Goal: Information Seeking & Learning: Learn about a topic

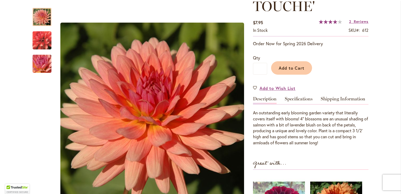
scroll to position [79, 0]
click at [295, 97] on link "Specifications" at bounding box center [299, 100] width 28 height 8
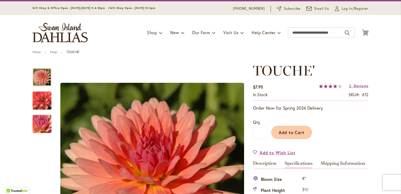
scroll to position [0, 0]
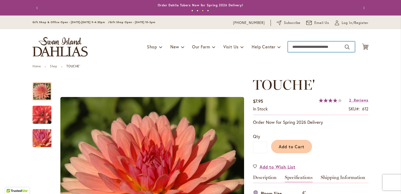
click at [295, 44] on input "Search" at bounding box center [321, 46] width 67 height 10
type input "********"
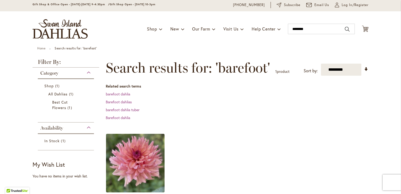
scroll to position [52, 0]
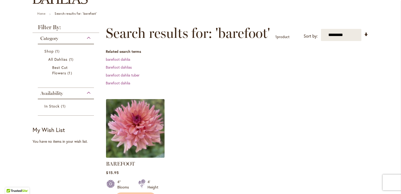
click at [139, 136] on img at bounding box center [135, 127] width 61 height 61
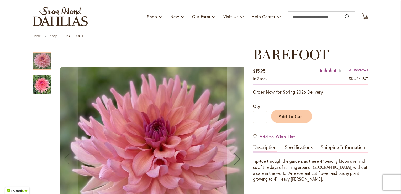
scroll to position [79, 0]
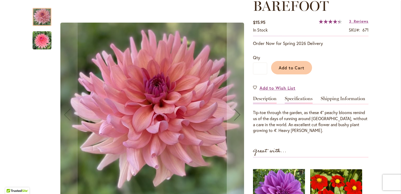
click at [299, 98] on link "Specifications" at bounding box center [299, 100] width 28 height 8
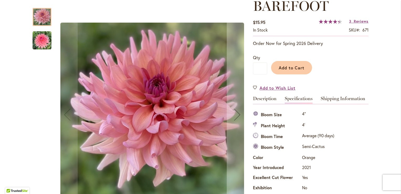
scroll to position [174, 0]
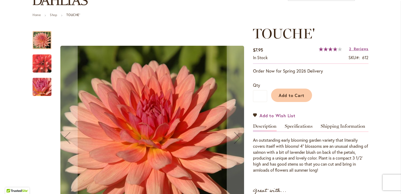
scroll to position [52, 0]
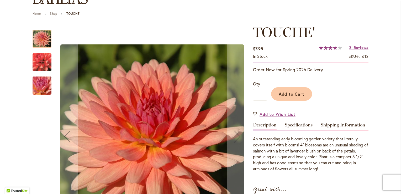
click at [43, 90] on img "TOUCHE'" at bounding box center [42, 85] width 38 height 28
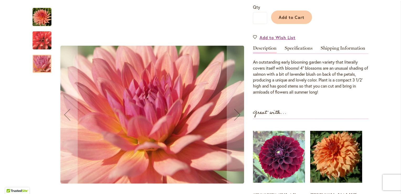
scroll to position [131, 0]
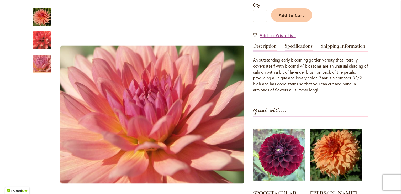
click at [300, 47] on link "Specifications" at bounding box center [299, 48] width 28 height 8
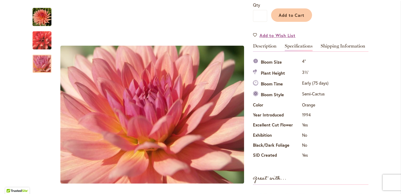
click at [336, 99] on div "Specifications Bloom Size 4" Plant Height 3½' Bloom Time Early (75 days) Bloom …" at bounding box center [310, 109] width 115 height 104
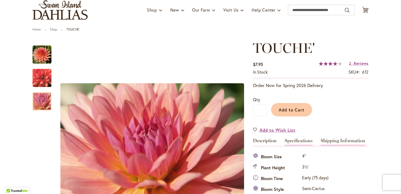
scroll to position [26, 0]
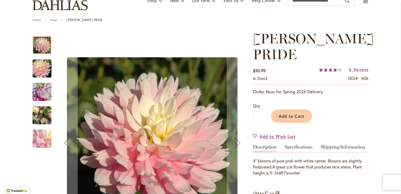
scroll to position [52, 0]
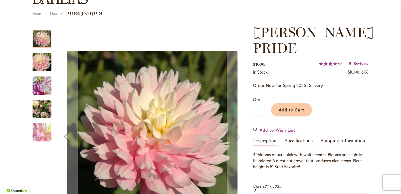
click at [42, 63] on img "CHILSON'S PRIDE" at bounding box center [42, 62] width 38 height 25
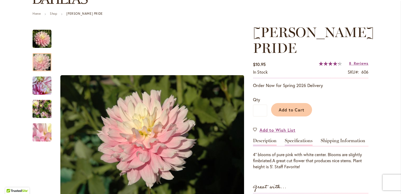
click at [291, 139] on link "Specifications" at bounding box center [299, 142] width 28 height 8
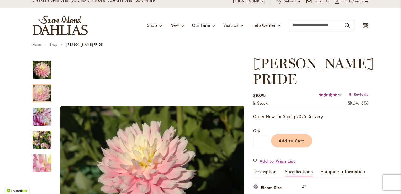
scroll to position [0, 0]
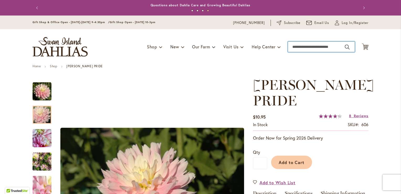
click at [313, 44] on input "Search" at bounding box center [321, 46] width 67 height 10
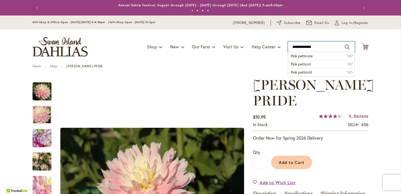
type input "**********"
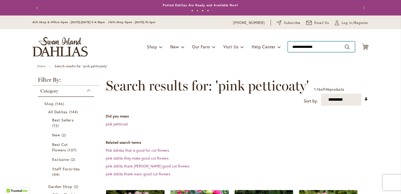
type input "**********"
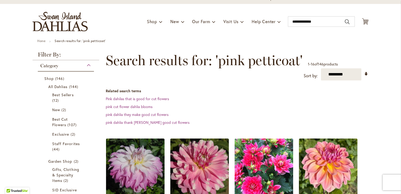
scroll to position [52, 0]
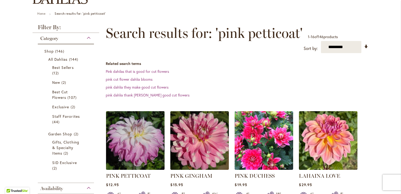
click at [138, 144] on img at bounding box center [135, 140] width 61 height 61
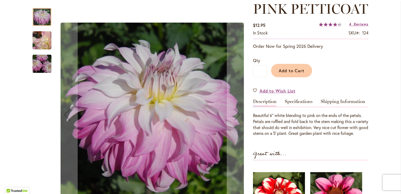
scroll to position [79, 0]
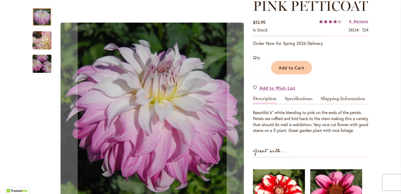
drag, startPoint x: 47, startPoint y: 87, endPoint x: 53, endPoint y: 112, distance: 26.4
click at [53, 112] on div at bounding box center [140, 115] width 215 height 224
